Goal: Task Accomplishment & Management: Complete application form

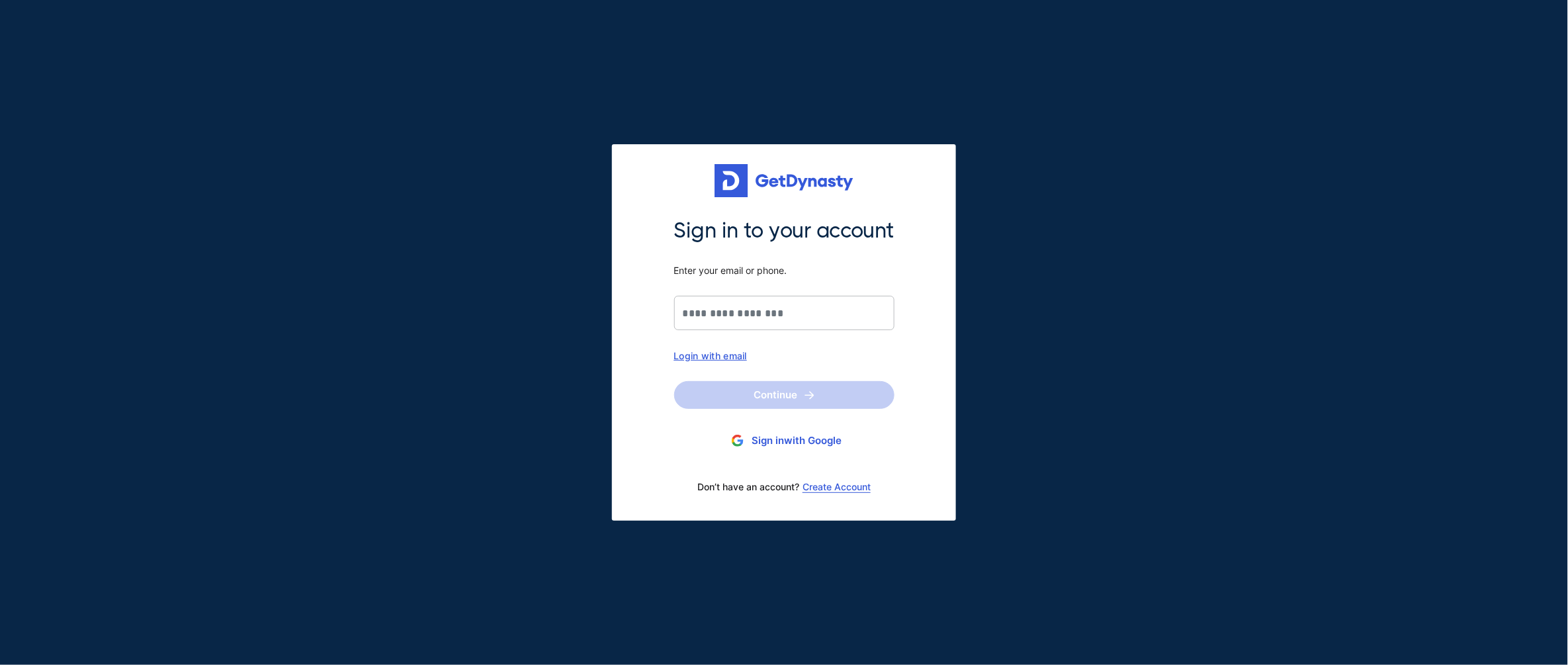
click at [835, 482] on link "Create Account" at bounding box center [836, 487] width 68 height 10
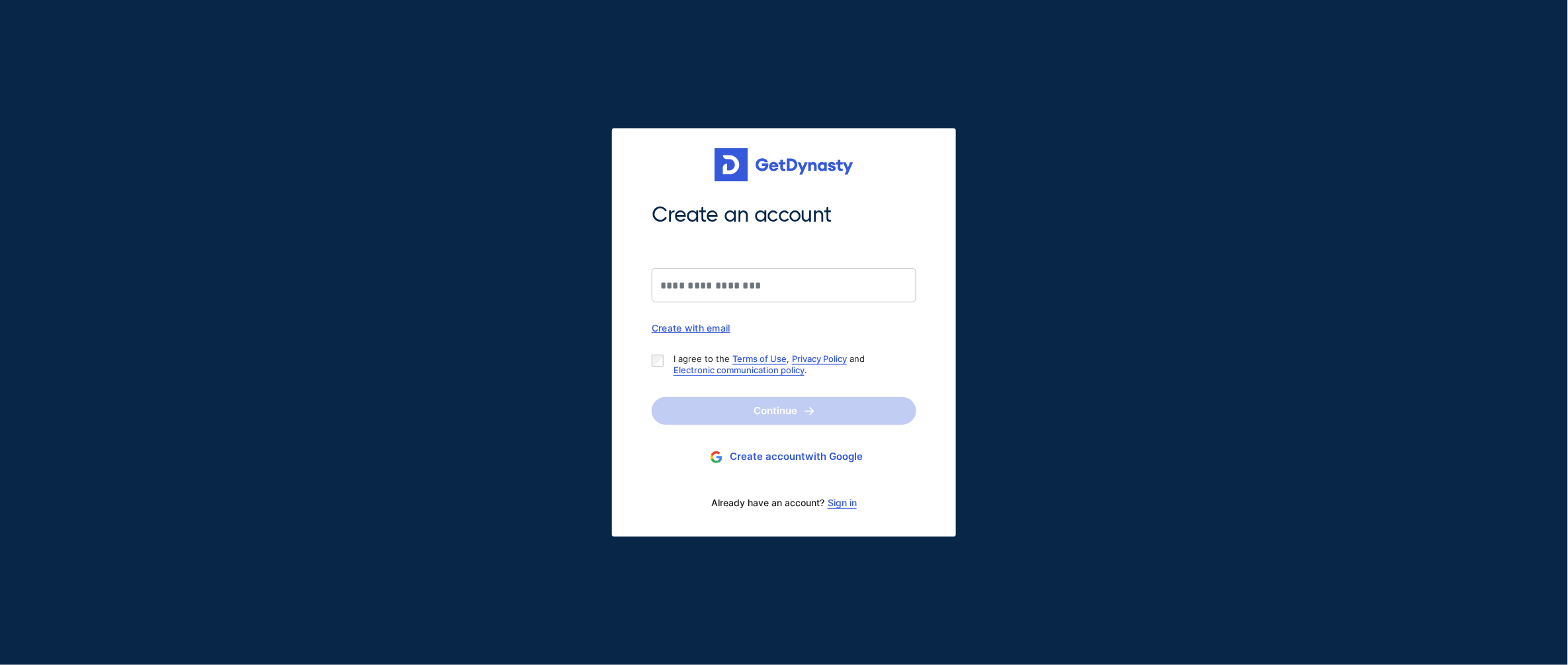
click at [786, 355] on p "I agree to the Terms of Use , Privacy Policy and Electronic communication polic…" at bounding box center [790, 364] width 232 height 22
click at [781, 358] on link "Terms of Use" at bounding box center [759, 358] width 54 height 10
click at [918, 389] on div "Create an account Create with email I agree to the Terms of Use , Privacy Polic…" at bounding box center [784, 358] width 281 height 316
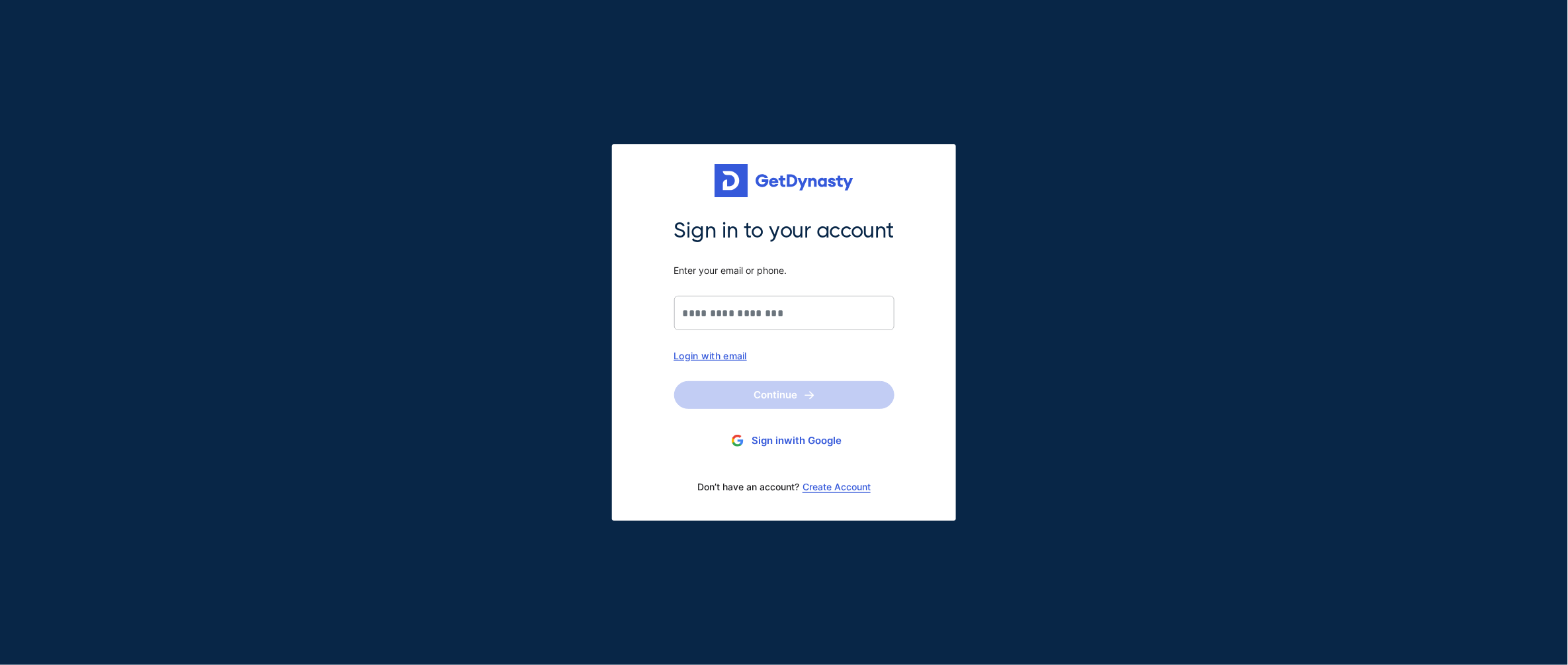
click at [895, 343] on div "Sign in to your account Enter your email or phone. Login with email" at bounding box center [785, 289] width 220 height 144
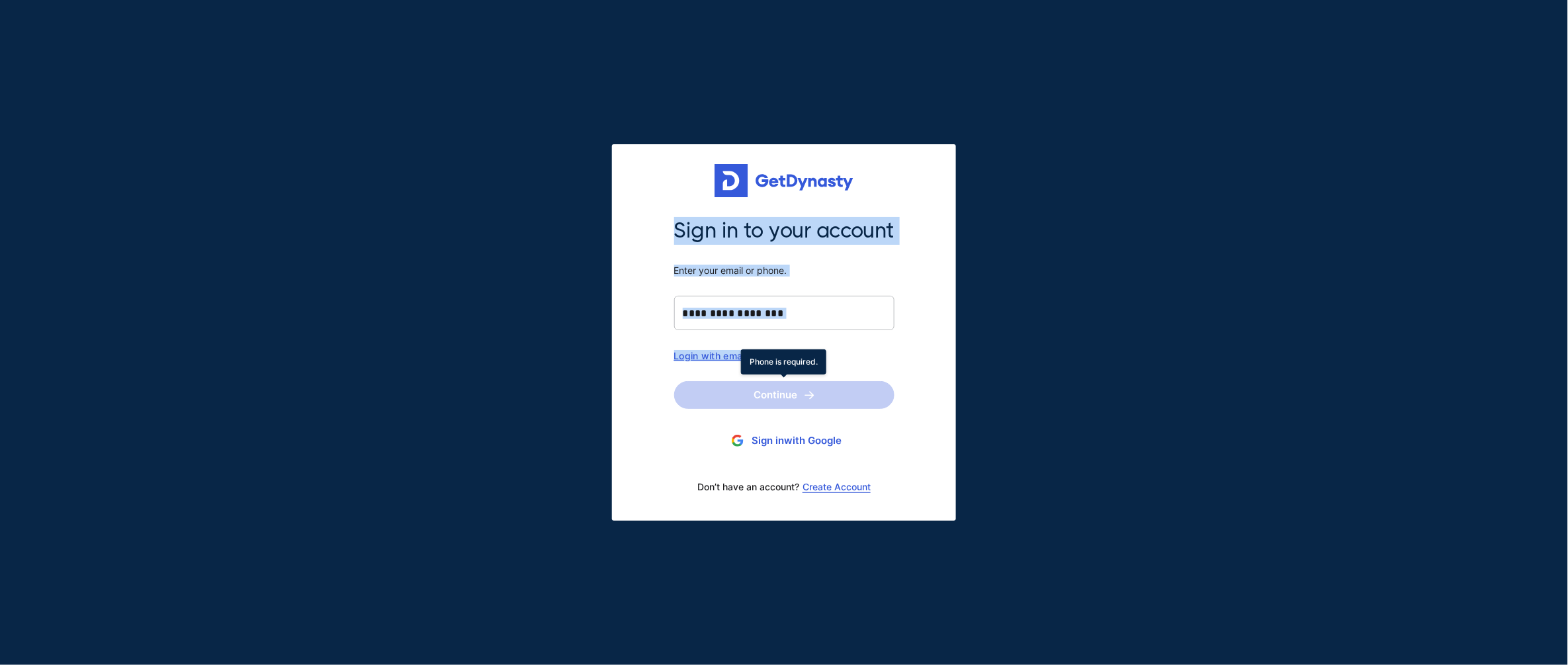
drag, startPoint x: 662, startPoint y: 206, endPoint x: 859, endPoint y: 382, distance: 264.2
click at [859, 382] on div "Sign in to your account Enter your email or phone. Login with email Continue Ph…" at bounding box center [784, 332] width 344 height 377
click at [912, 343] on div "Sign in to your account Enter your email or phone. Login with email Continue Ph…" at bounding box center [784, 332] width 344 height 377
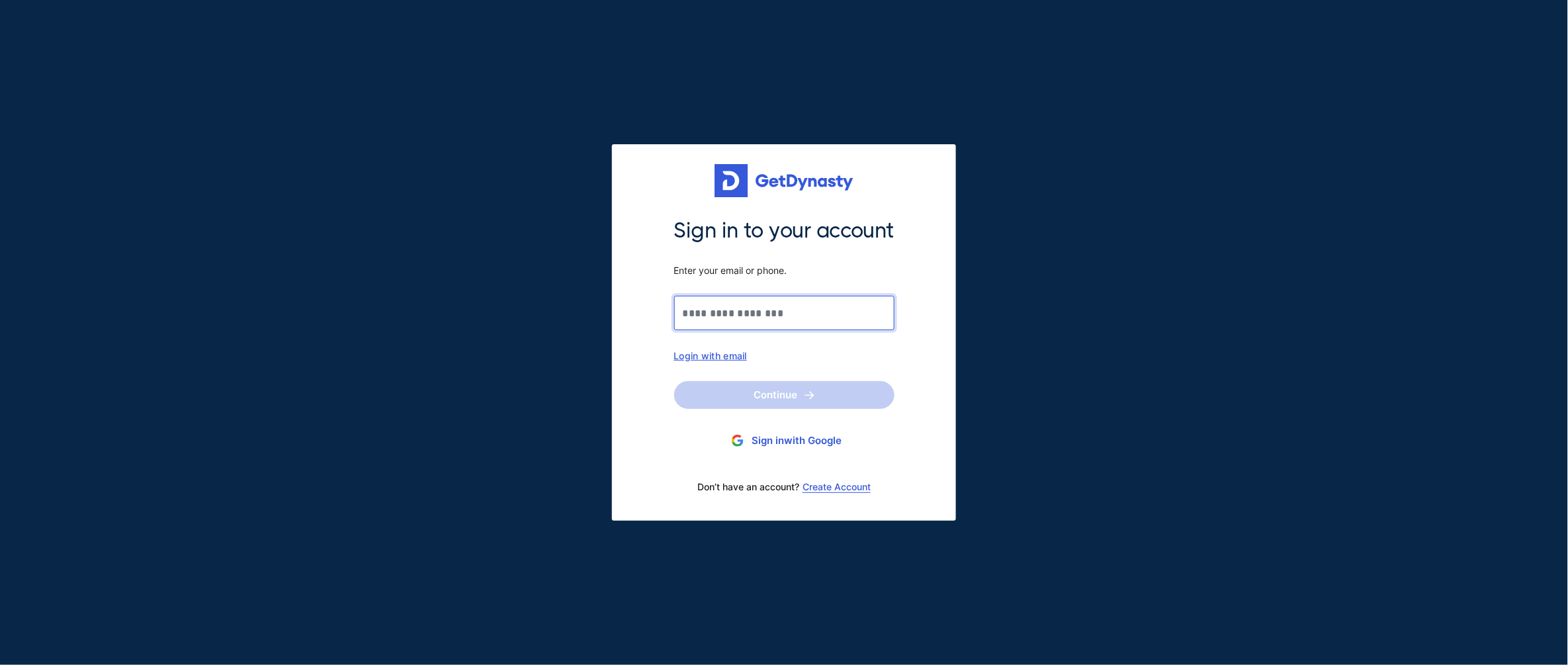
click at [768, 310] on input "Sign in to your account Enter your email or phone." at bounding box center [785, 313] width 220 height 35
click at [822, 479] on div "Don’t have an account? Create Account" at bounding box center [785, 487] width 220 height 28
click at [821, 483] on link "Create Account" at bounding box center [836, 487] width 68 height 10
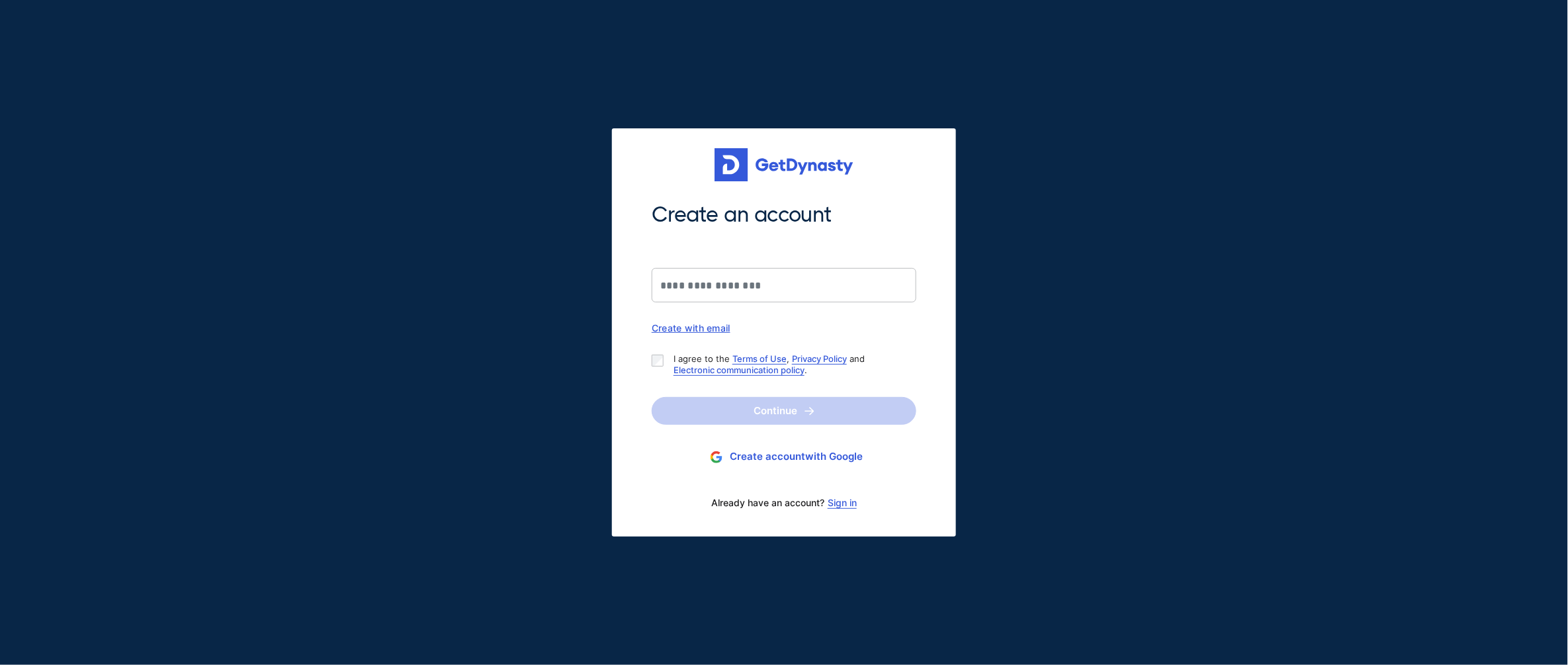
click at [697, 361] on p "I agree to the Terms of Use , Privacy Policy and Electronic communication polic…" at bounding box center [790, 364] width 232 height 22
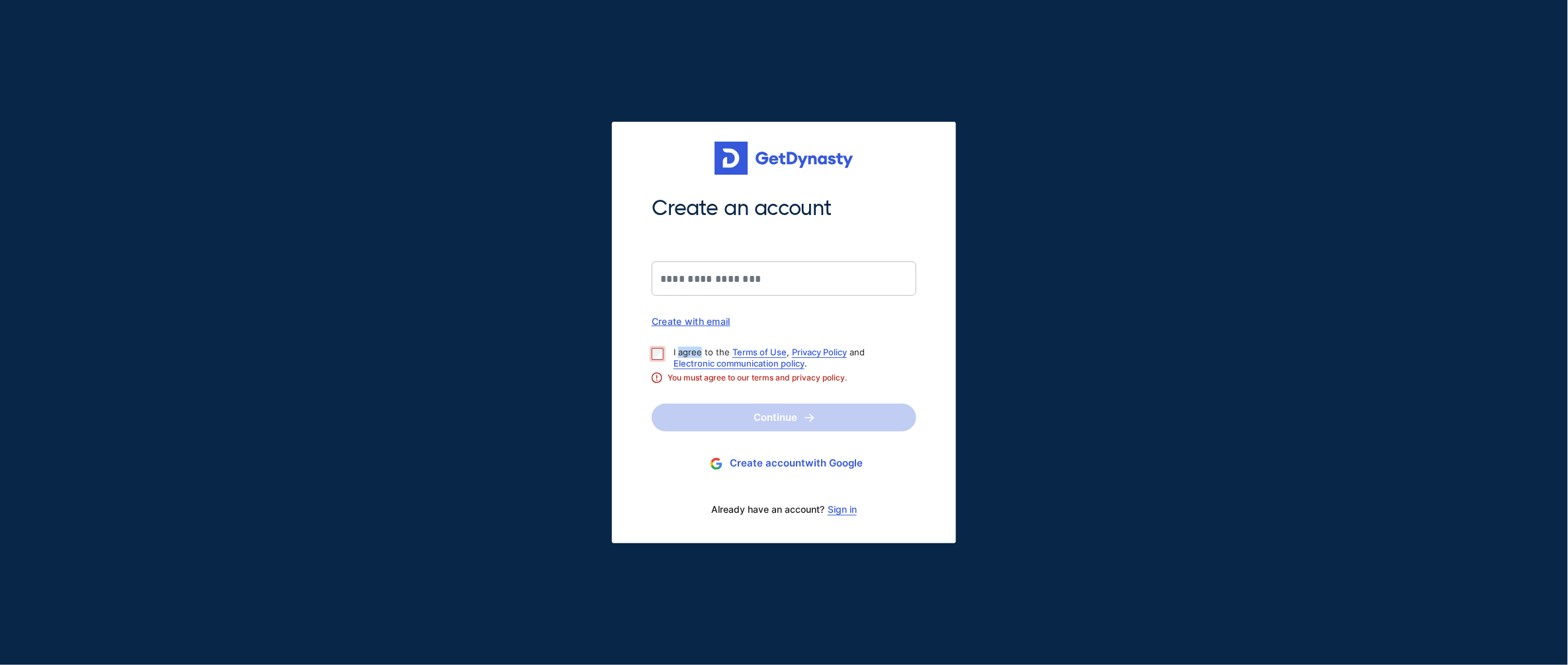
click at [697, 361] on link "Electronic communication policy" at bounding box center [739, 363] width 131 height 10
click at [756, 364] on link "Electronic communication policy" at bounding box center [739, 363] width 131 height 10
click at [744, 364] on link "Electronic communication policy" at bounding box center [739, 363] width 131 height 10
click at [852, 322] on div "Create with email" at bounding box center [784, 321] width 265 height 11
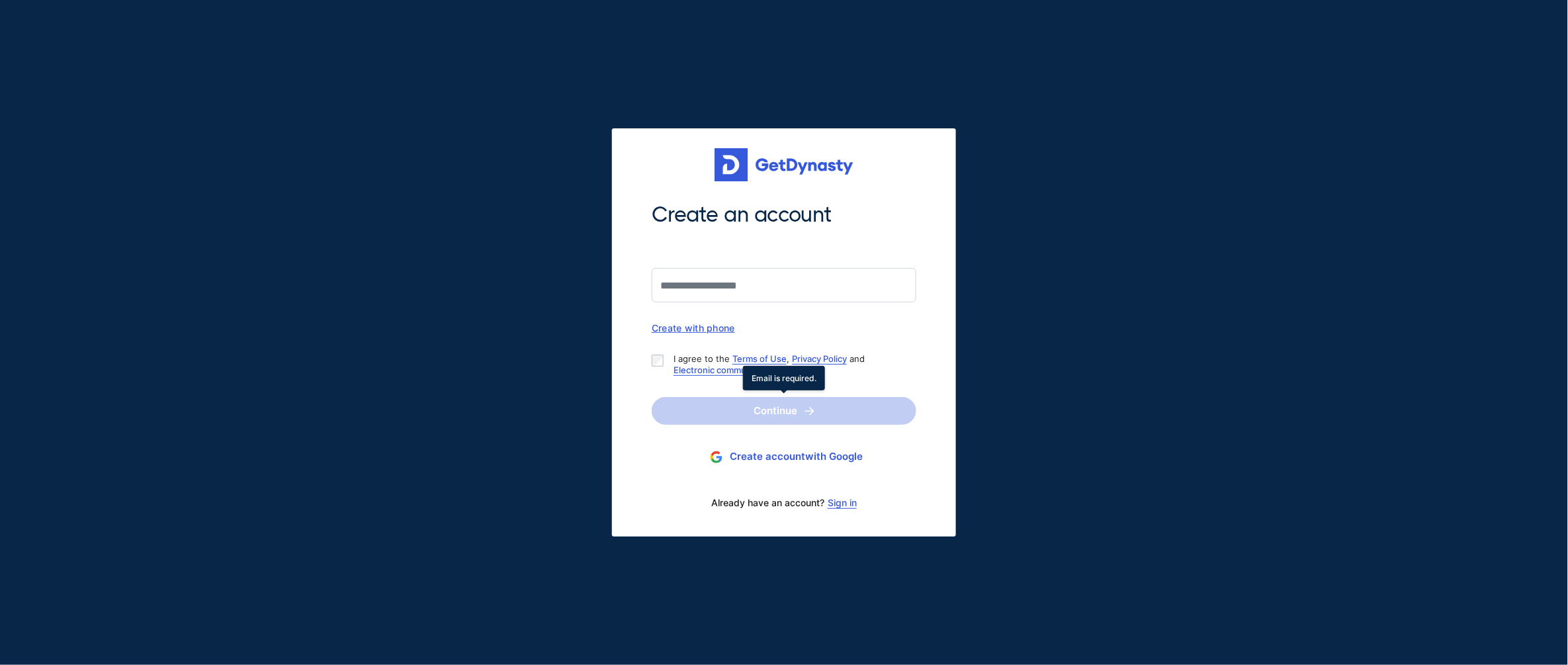
click at [762, 407] on span "Continue" at bounding box center [784, 411] width 265 height 28
click at [1335, 153] on div "Create an account Create with phone I agree to the Terms of Use , Privacy Polic…" at bounding box center [784, 332] width 1568 height 665
click at [749, 353] on link "Terms of Use" at bounding box center [759, 358] width 54 height 10
drag, startPoint x: 848, startPoint y: 375, endPoint x: 672, endPoint y: 354, distance: 177.2
click at [672, 354] on div "I agree to the Terms of Use , Privacy Policy and Electronic communication polic…" at bounding box center [779, 364] width 254 height 22
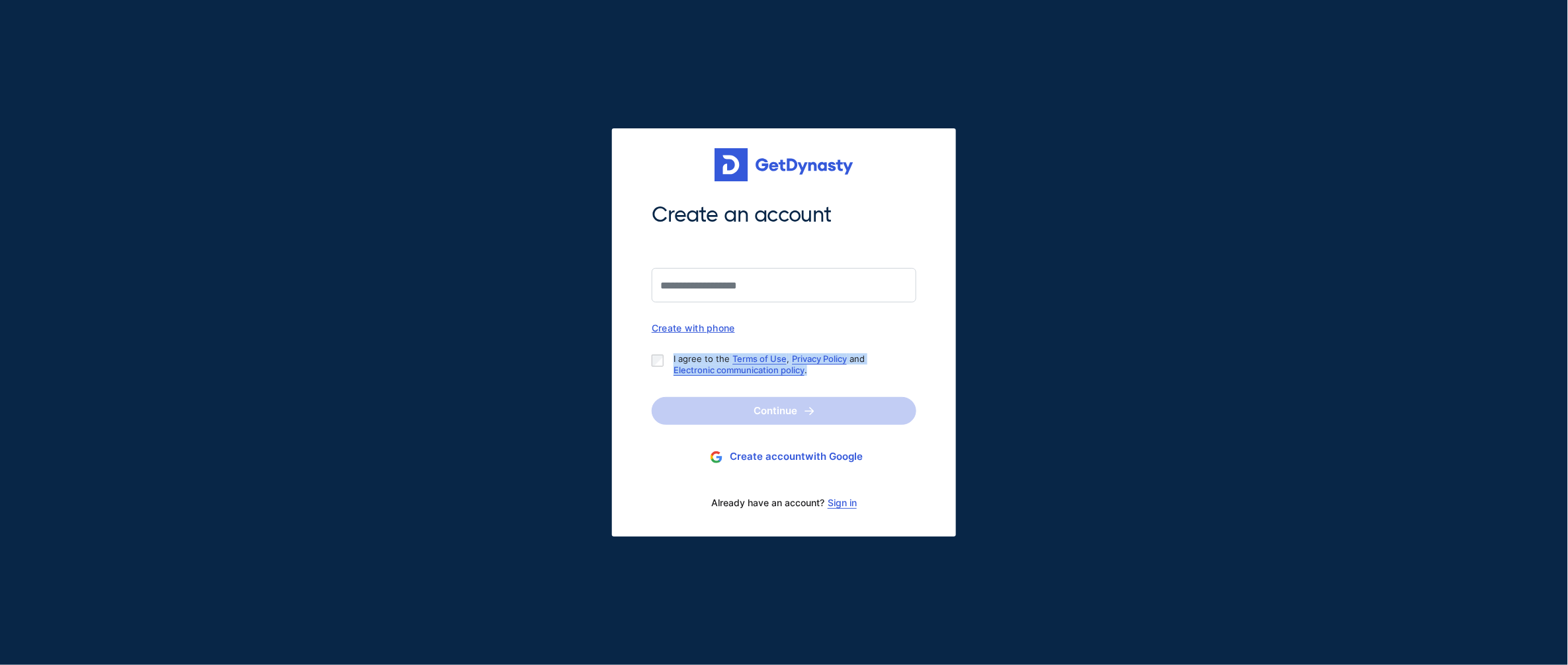
copy p "I agree to the Terms of Use , Privacy Policy and Electronic communication polic…"
click at [1015, 200] on div "Create an account Create with phone I agree to the Terms of Use , Privacy Polic…" at bounding box center [784, 332] width 1568 height 665
